Goal: Task Accomplishment & Management: Use online tool/utility

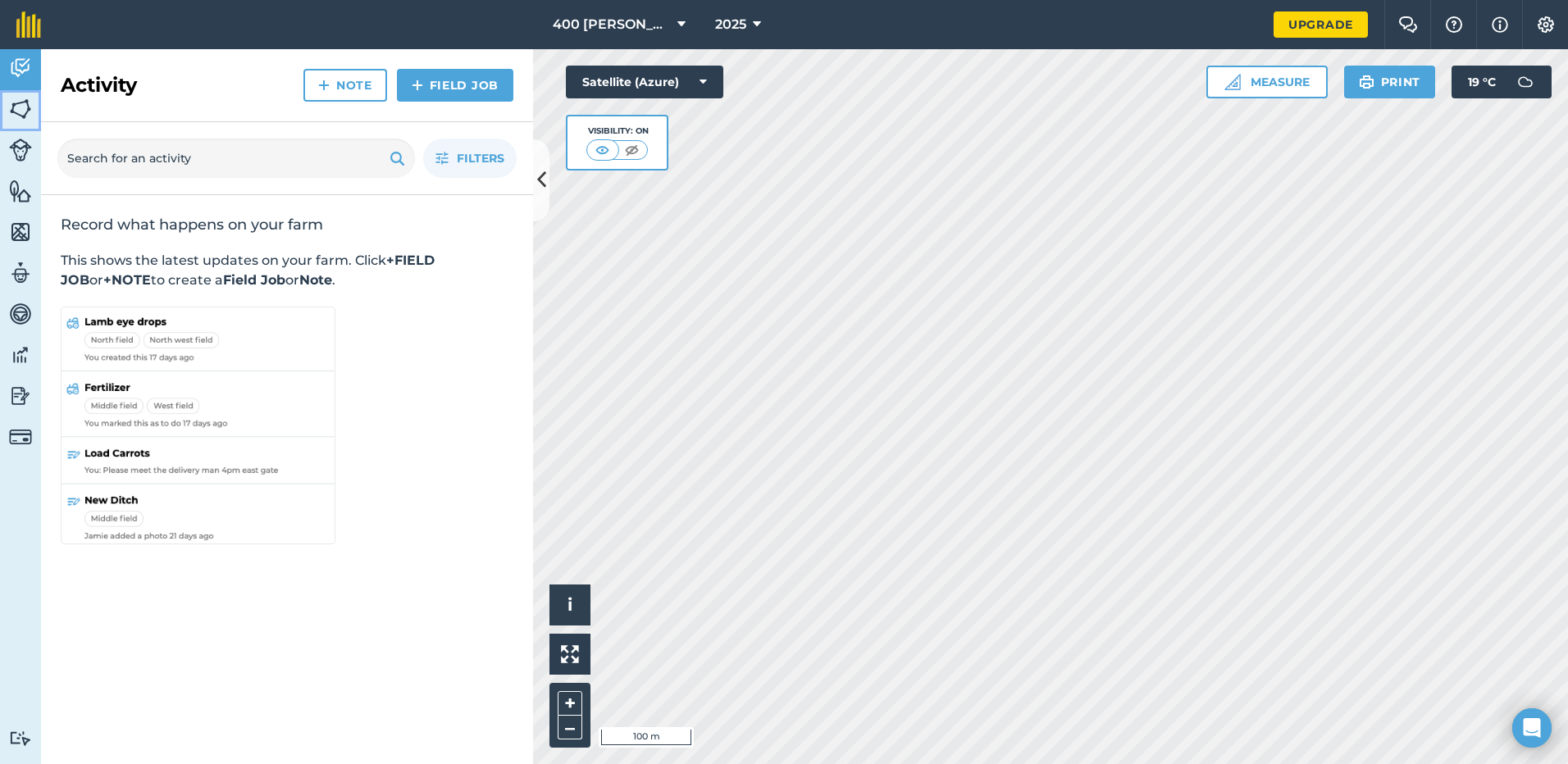
click at [10, 114] on img at bounding box center [20, 109] width 23 height 25
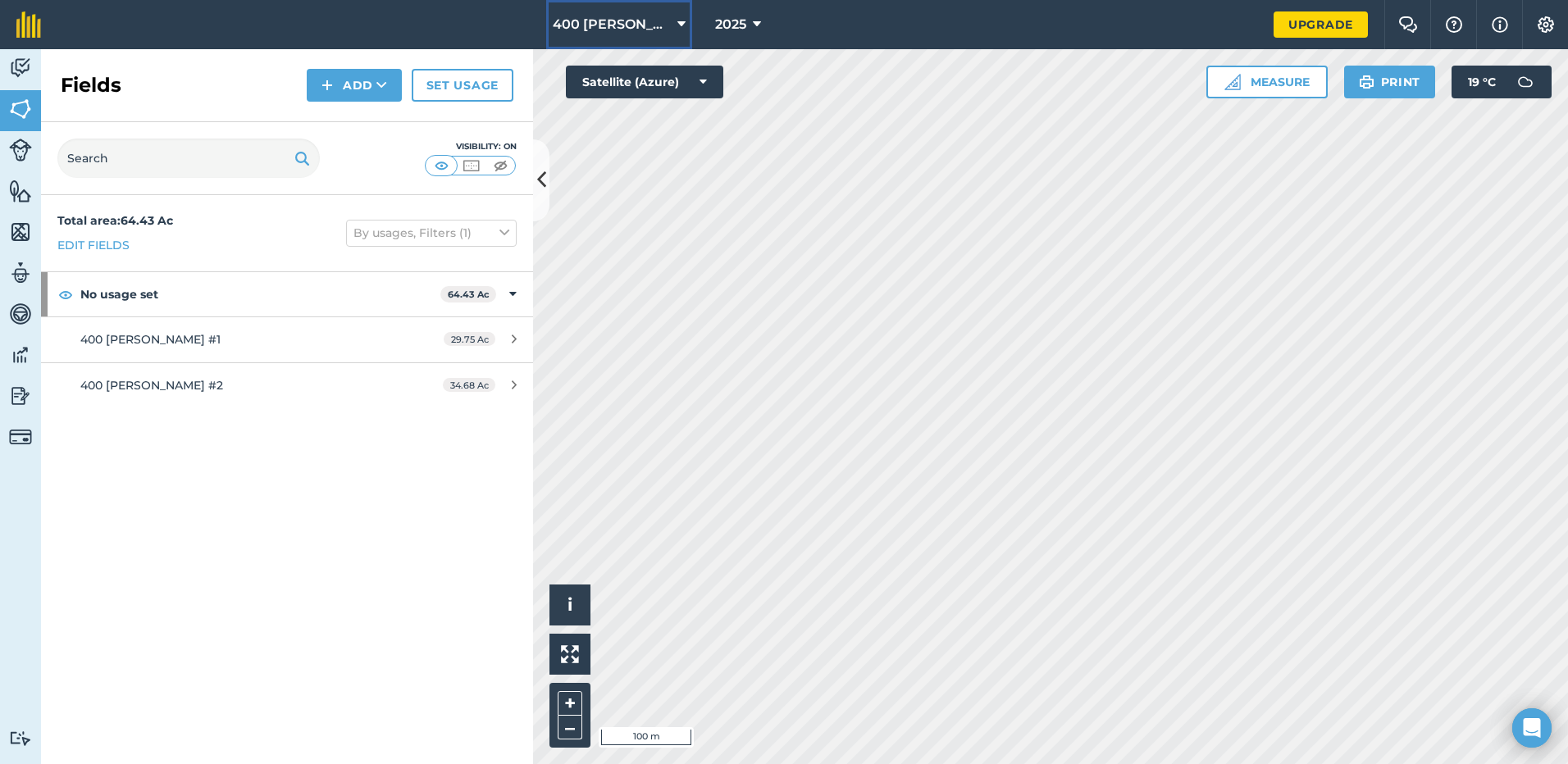
click at [623, 31] on span "400 Schoeneck" at bounding box center [611, 24] width 118 height 20
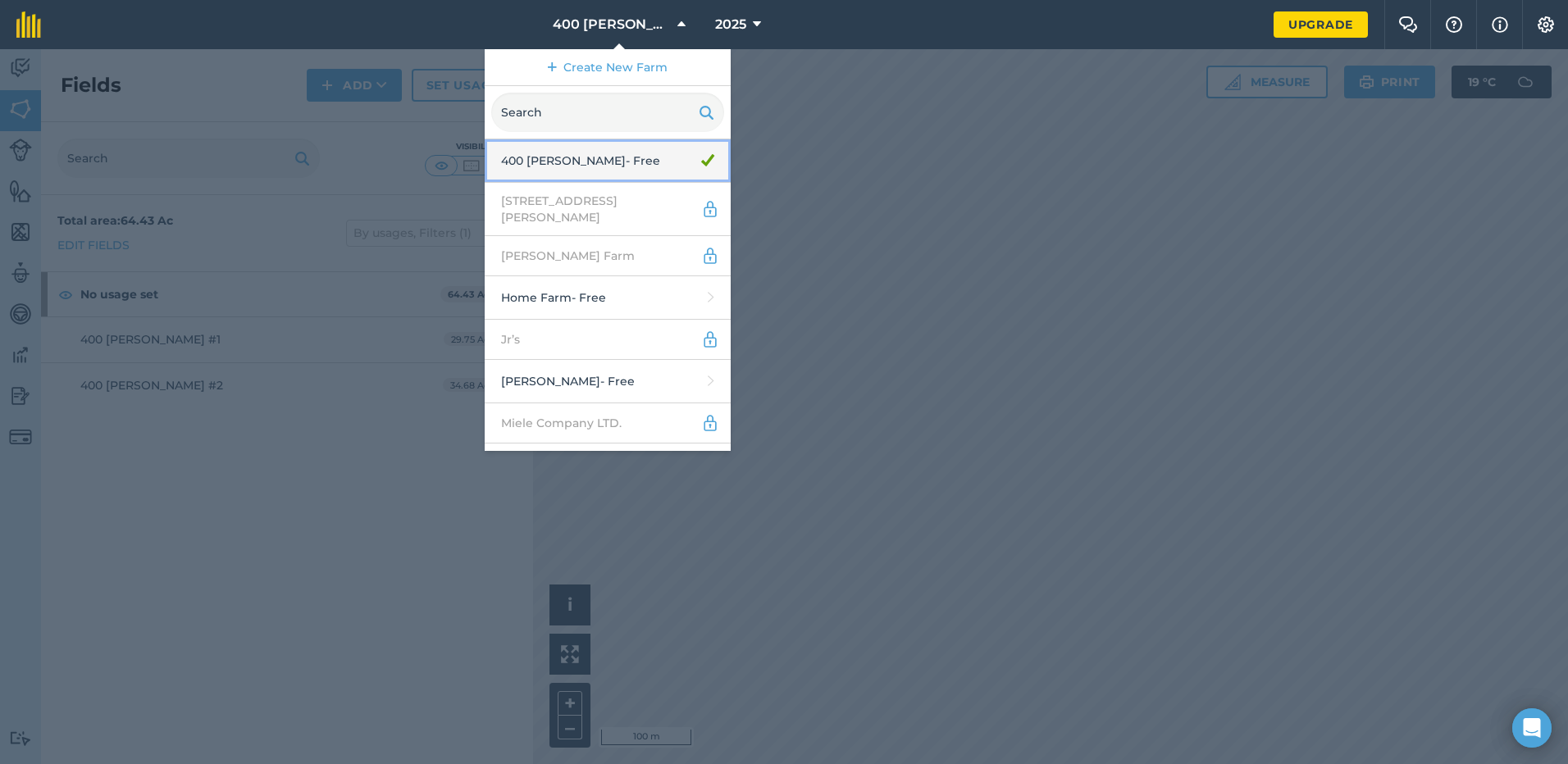
click at [588, 172] on link "400 Schoeneck - Free" at bounding box center [607, 161] width 246 height 43
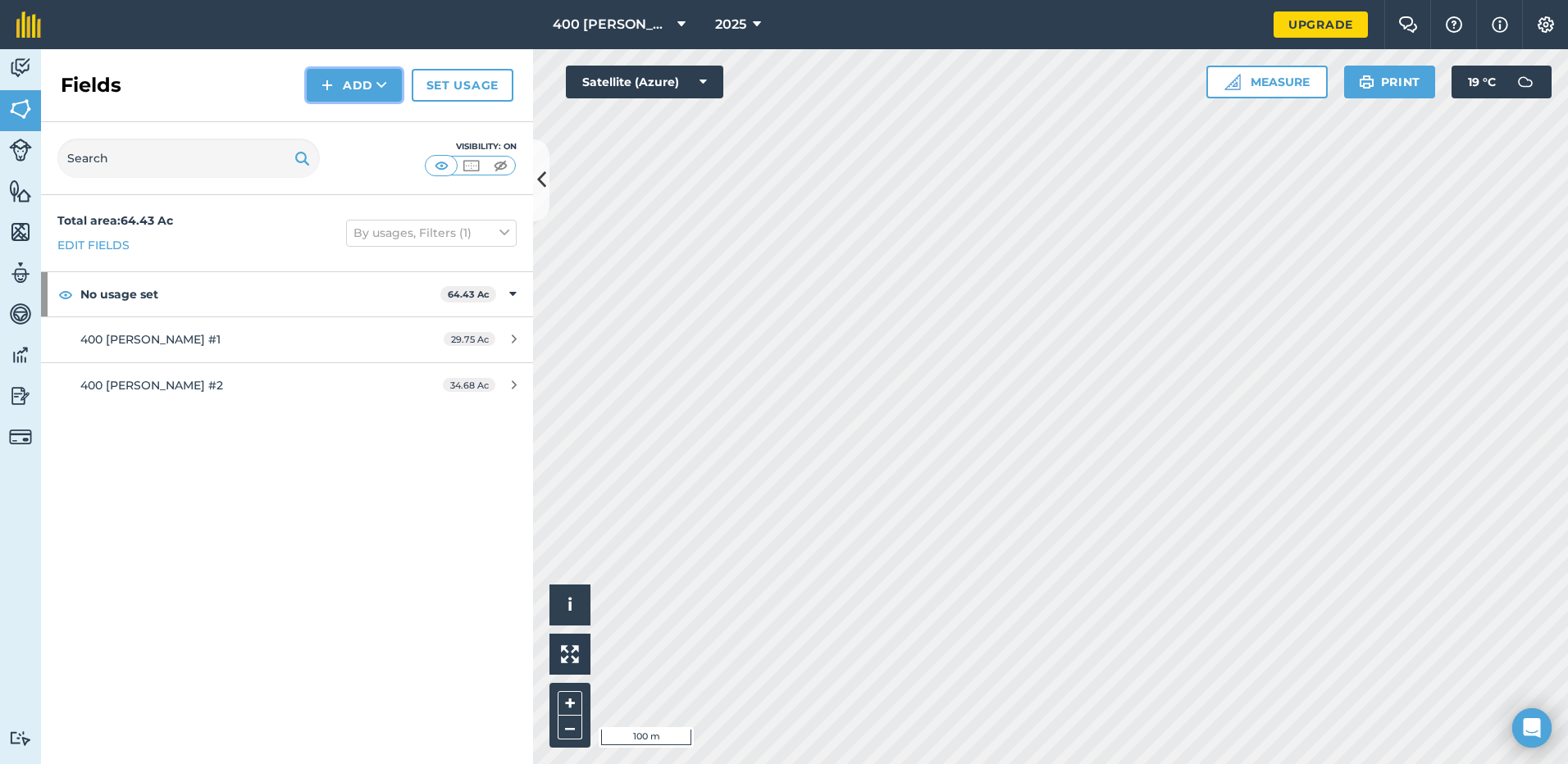
click at [376, 91] on icon at bounding box center [381, 84] width 11 height 16
click at [361, 123] on link "Draw" at bounding box center [354, 123] width 90 height 36
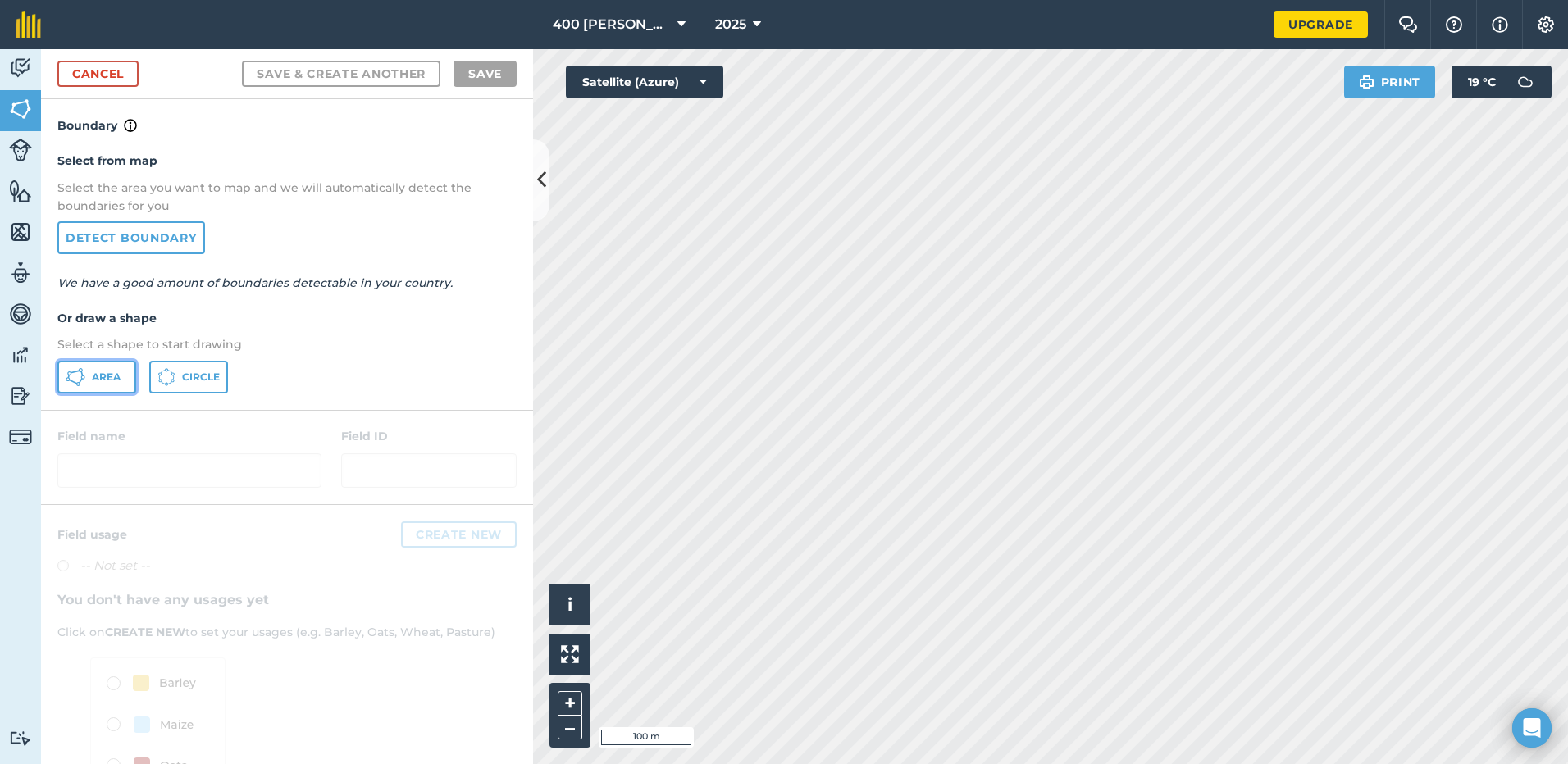
click at [122, 382] on button "Area" at bounding box center [97, 377] width 79 height 33
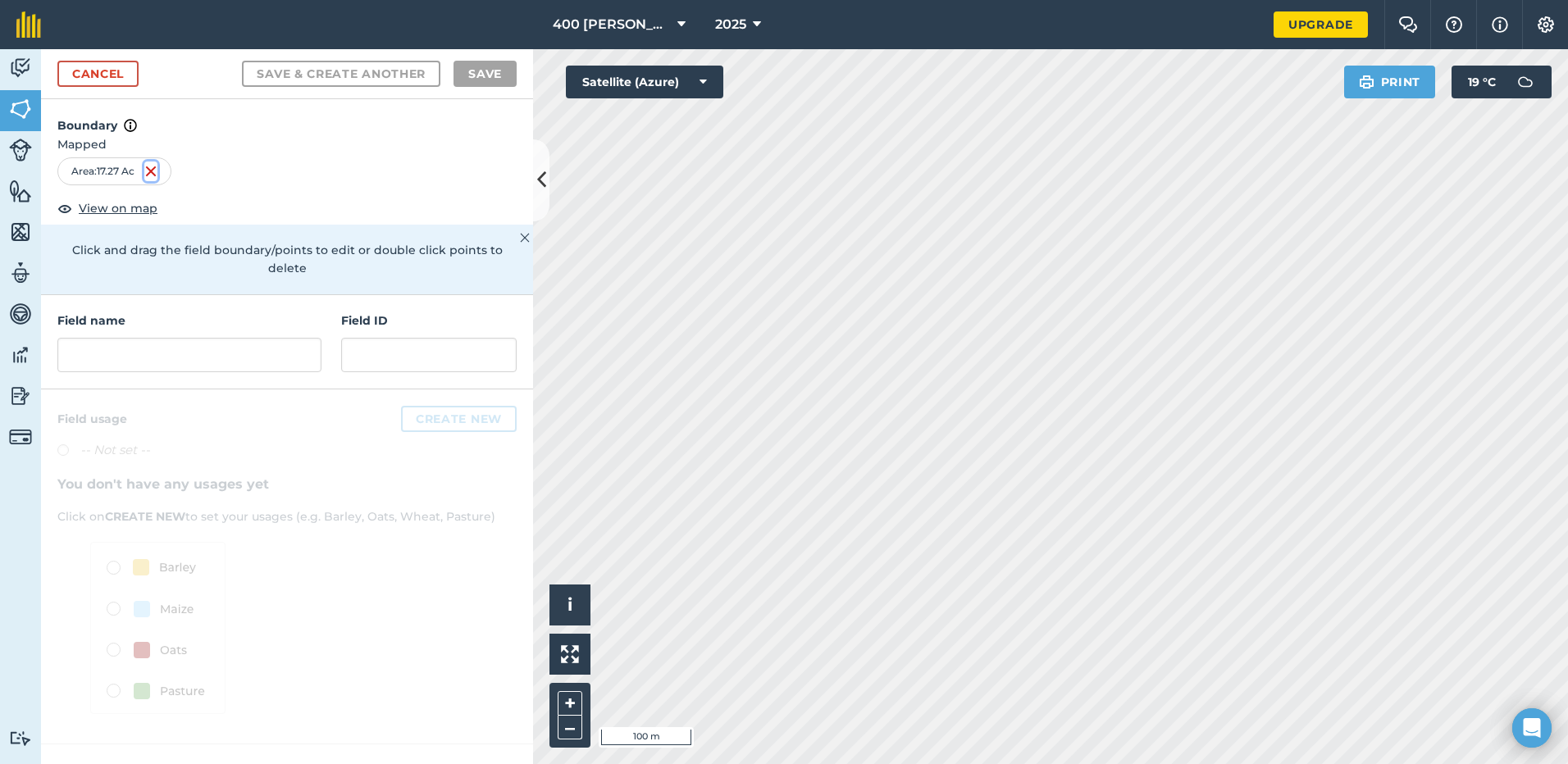
click at [155, 173] on img at bounding box center [151, 171] width 13 height 20
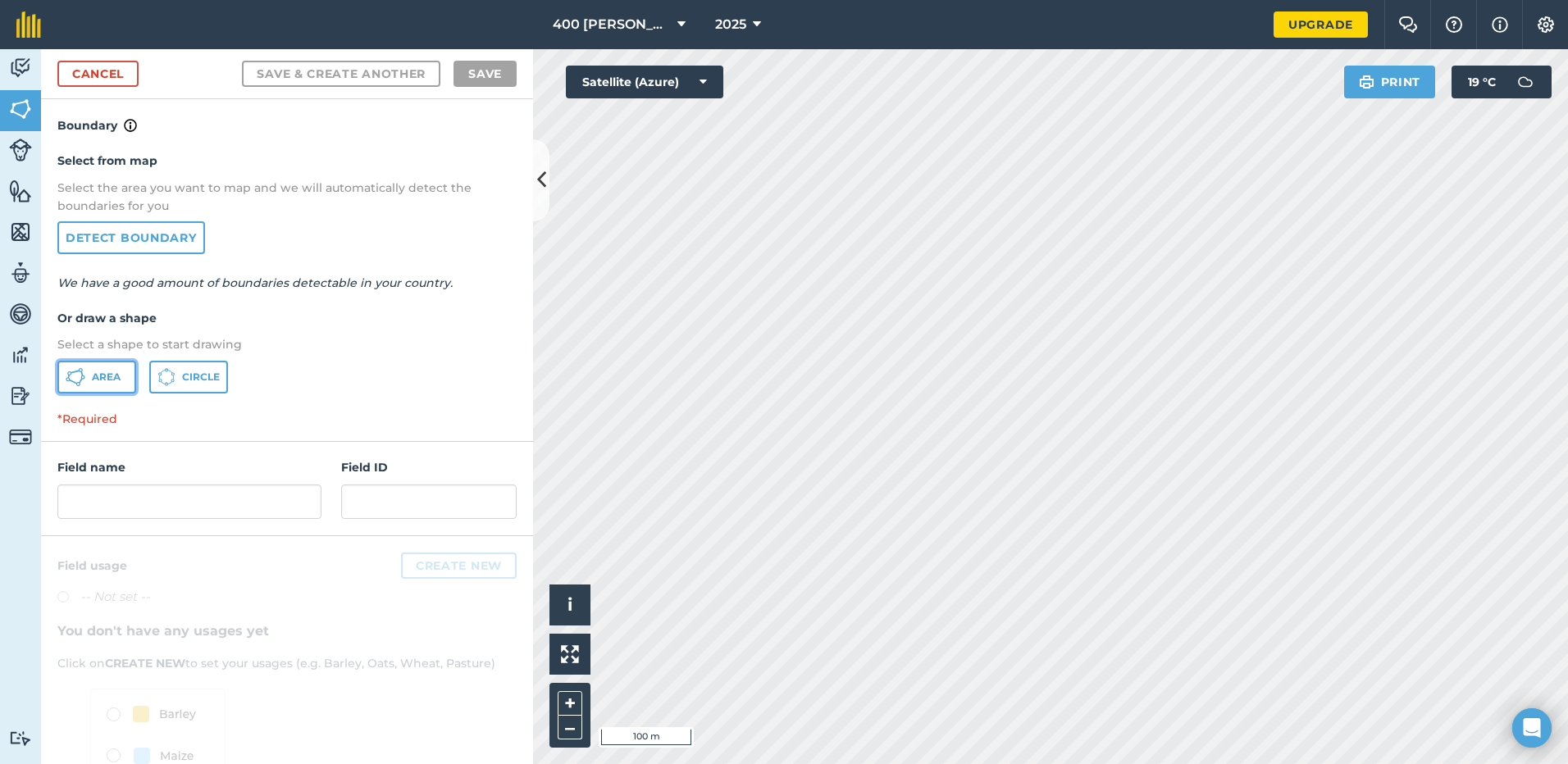
click at [109, 376] on span "Area" at bounding box center [106, 377] width 29 height 13
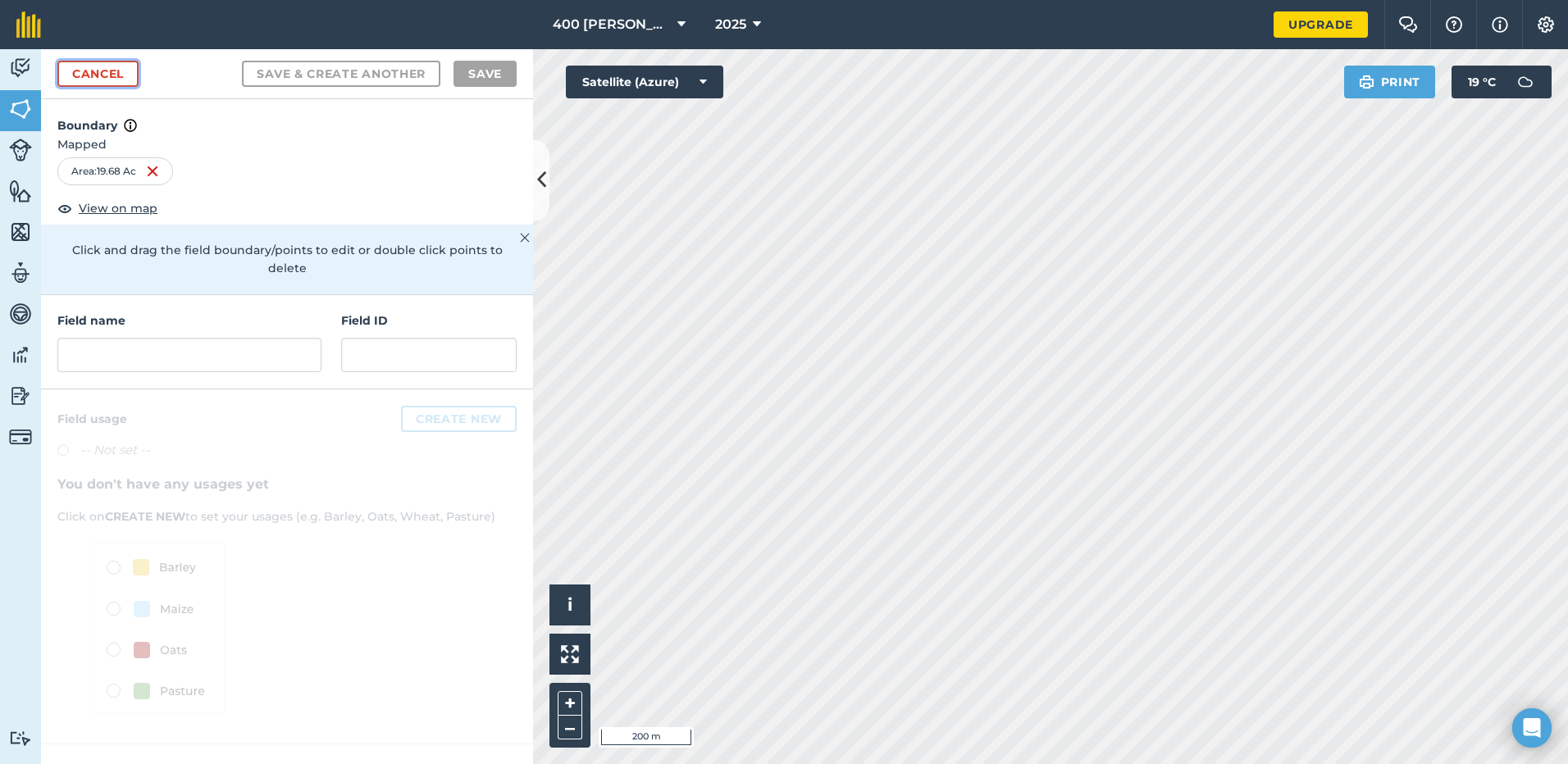
click at [117, 76] on link "Cancel" at bounding box center [98, 73] width 81 height 26
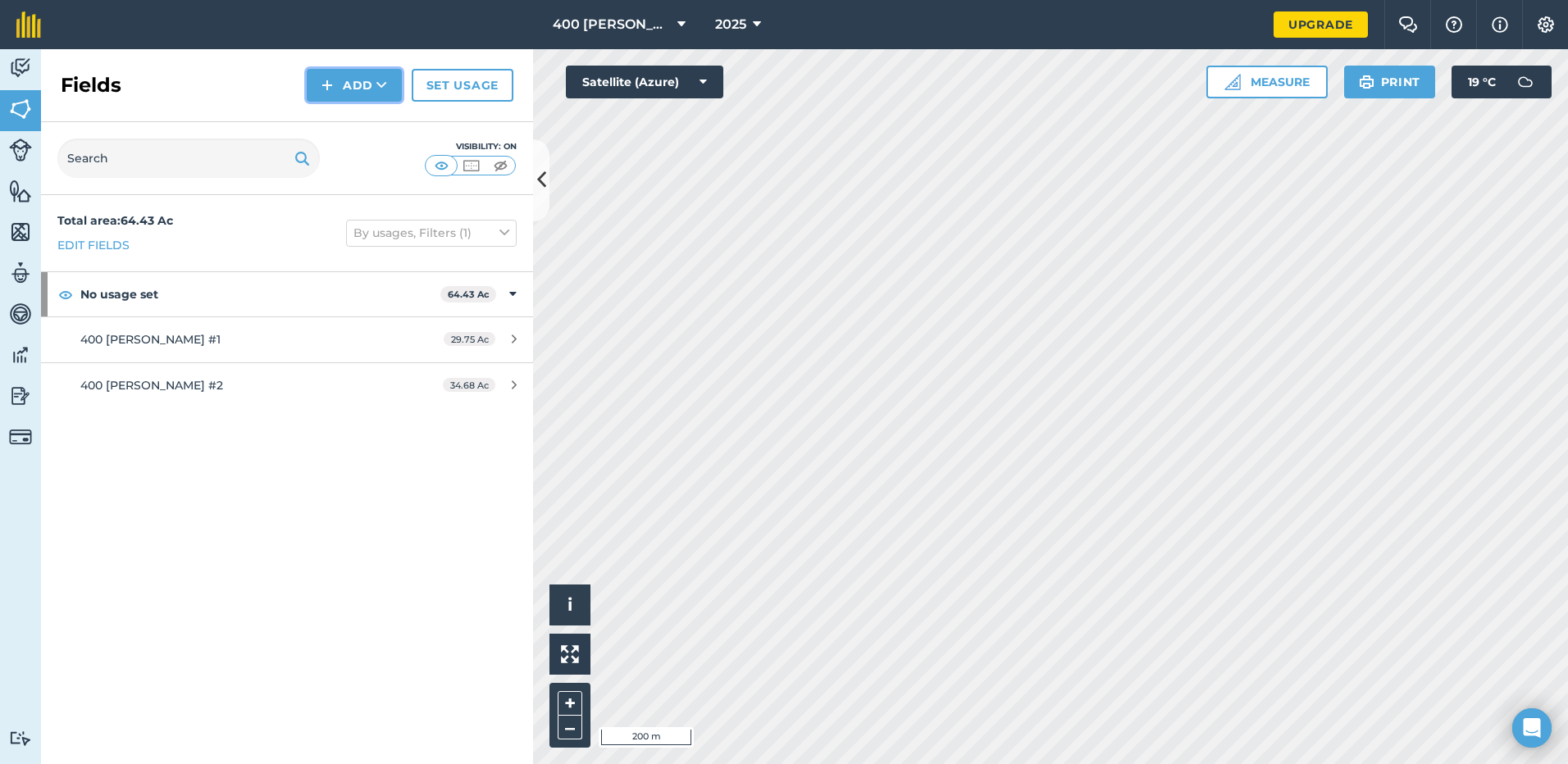
click at [374, 94] on button "Add" at bounding box center [353, 85] width 95 height 33
click at [350, 124] on link "Draw" at bounding box center [354, 123] width 90 height 36
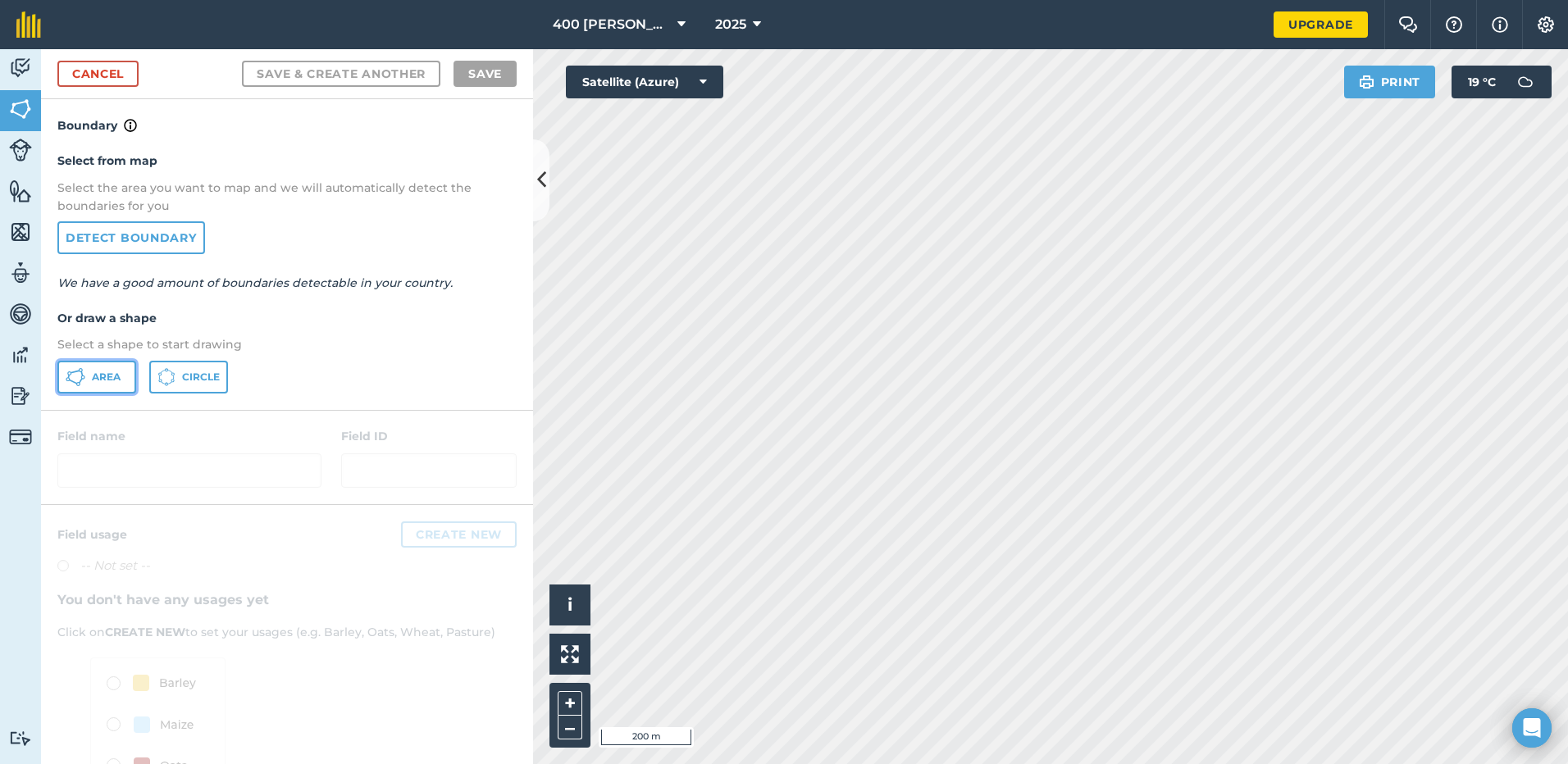
click at [107, 373] on span "Area" at bounding box center [106, 377] width 29 height 13
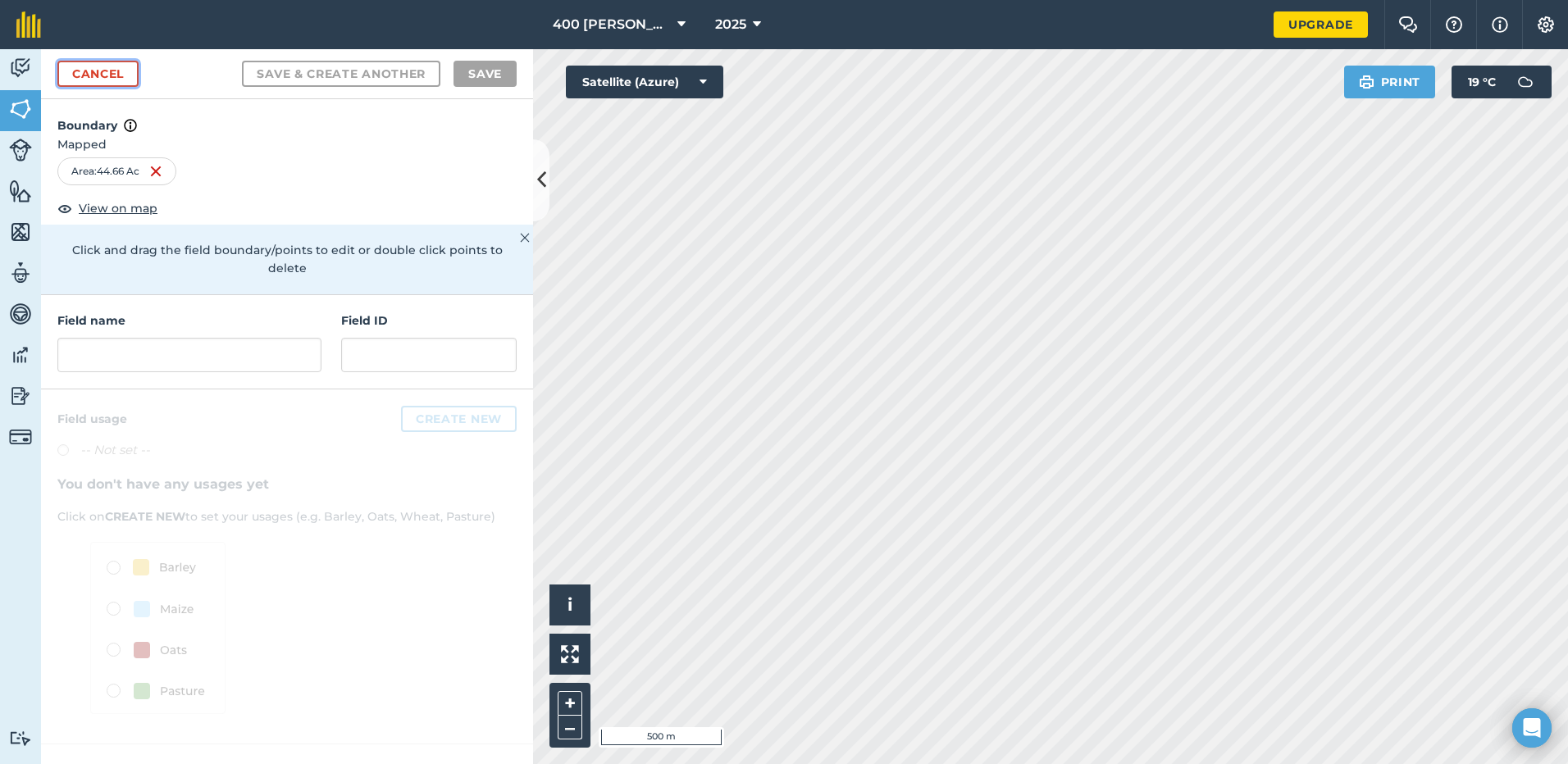
click at [124, 65] on link "Cancel" at bounding box center [98, 73] width 81 height 26
